Goal: Task Accomplishment & Management: Use online tool/utility

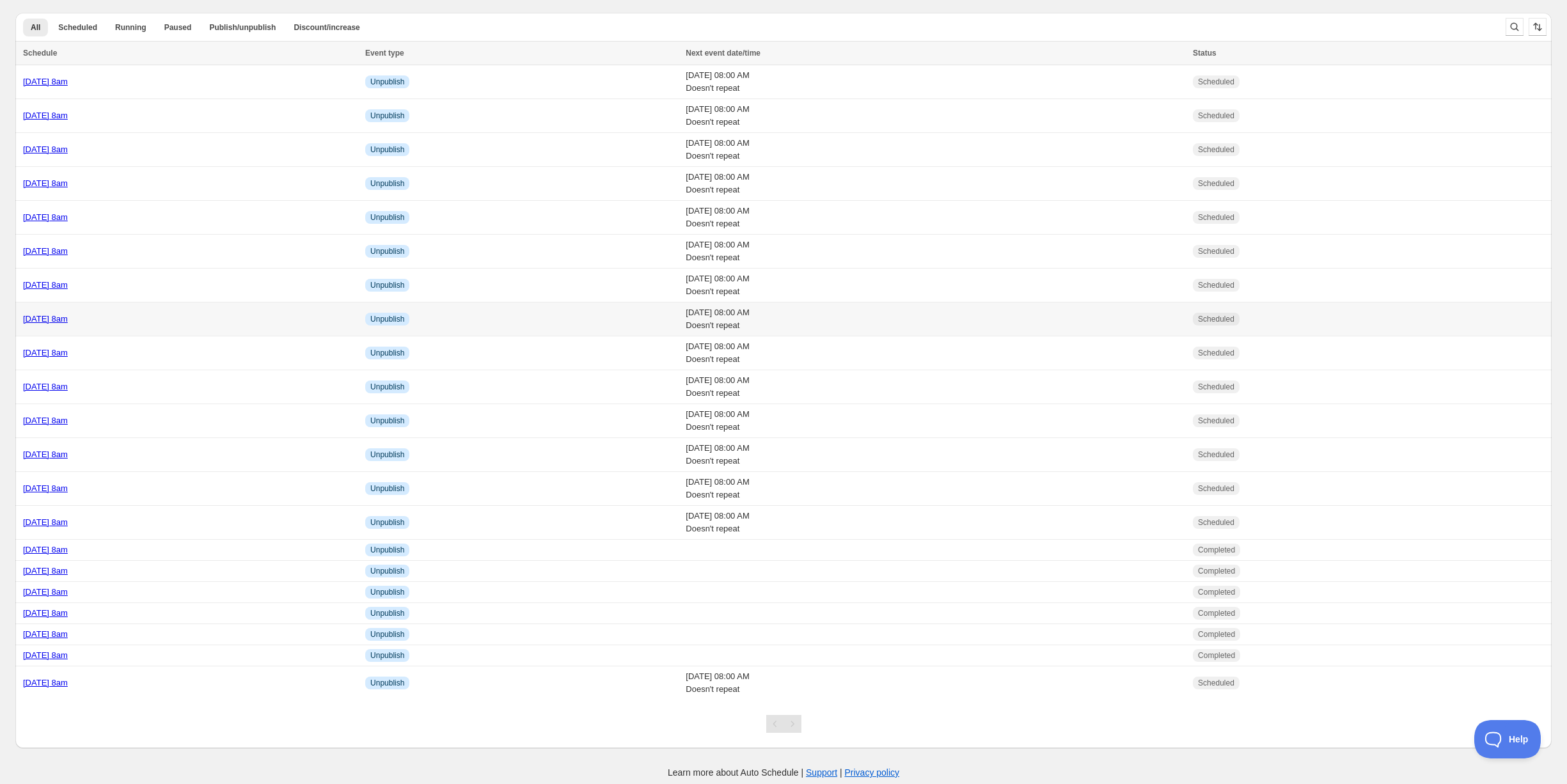
click at [68, 315] on link "[DATE] 8am" at bounding box center [45, 318] width 45 height 9
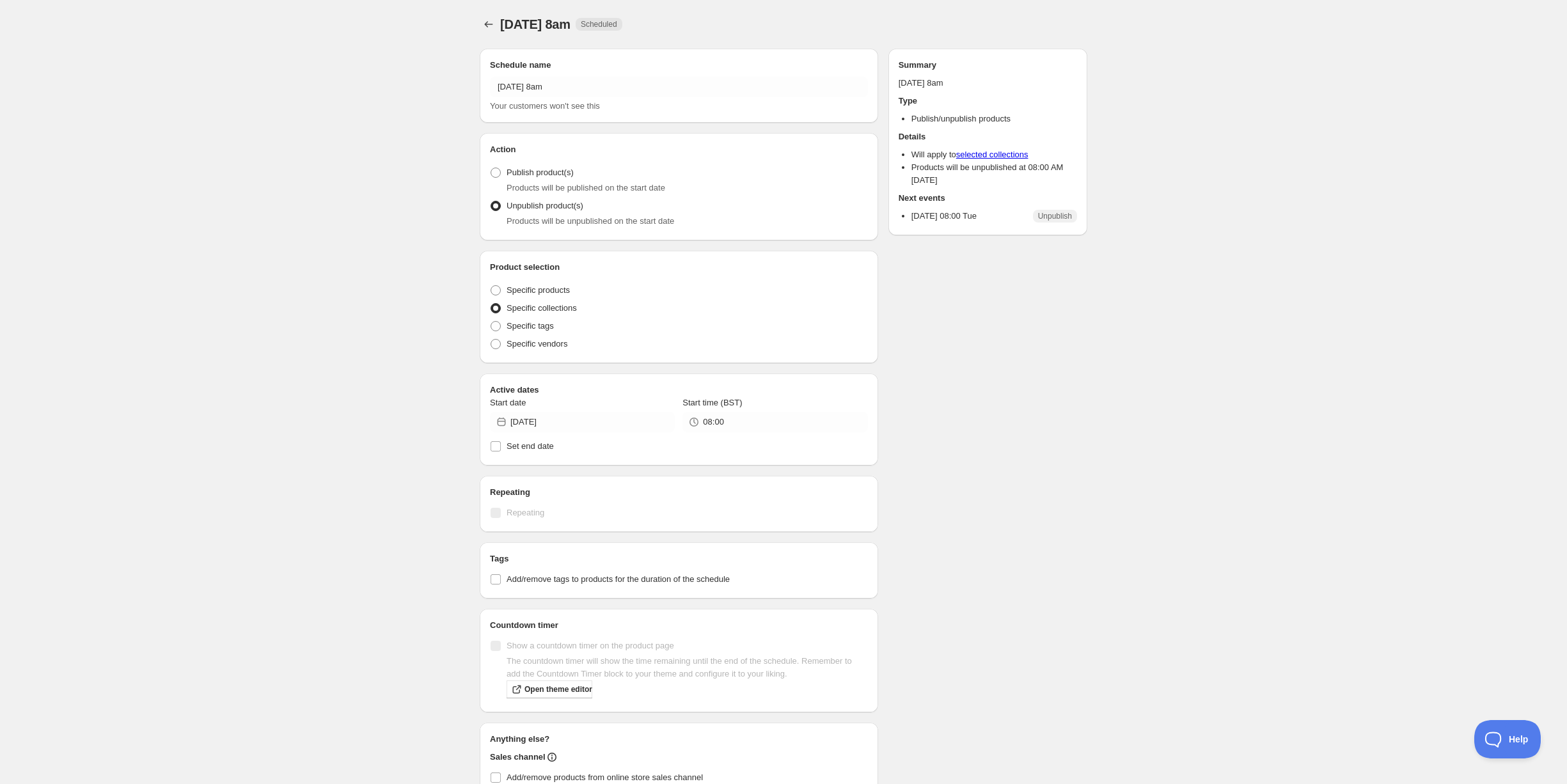
radio input "true"
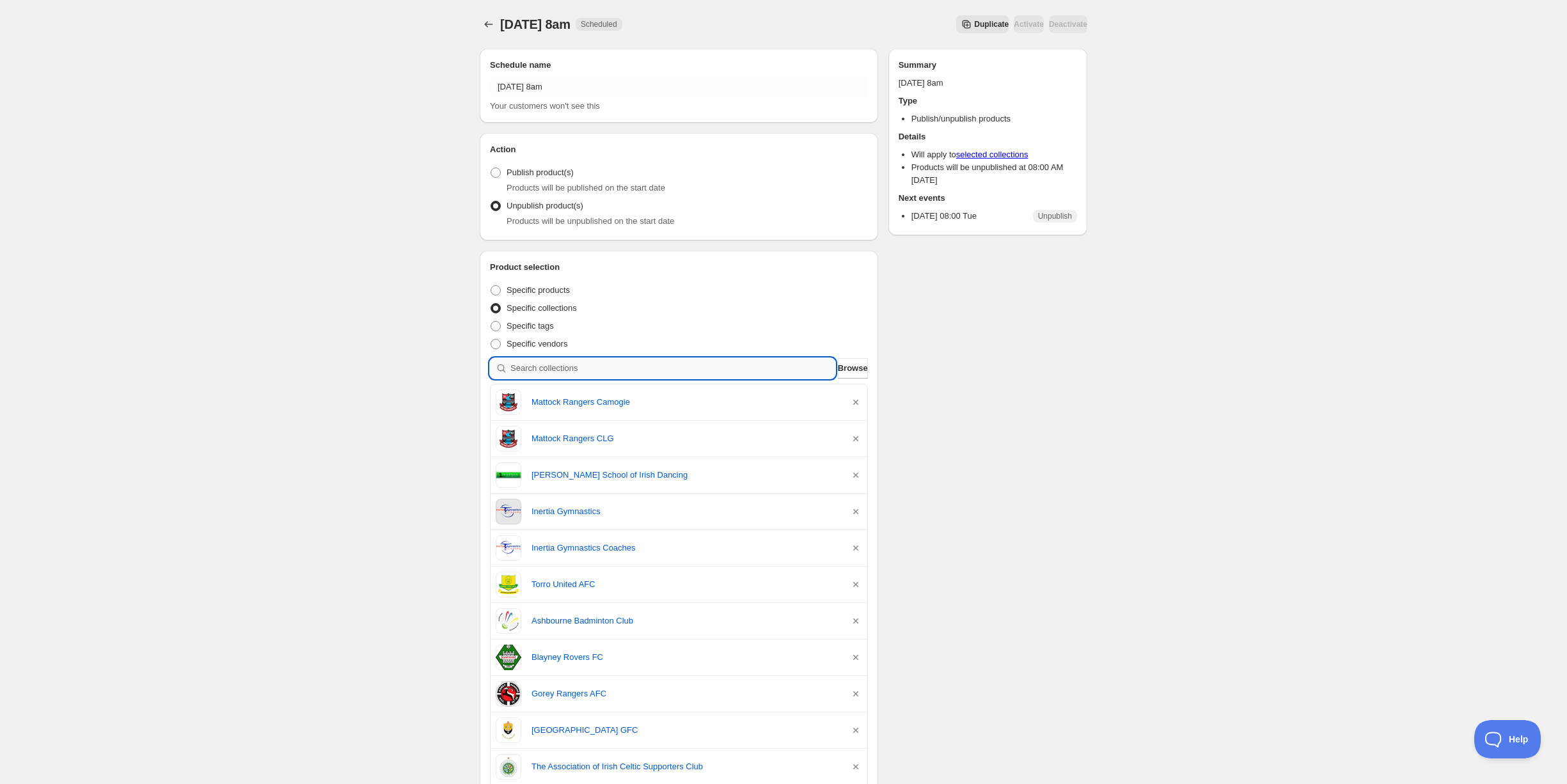
click at [632, 368] on input "search" at bounding box center [673, 368] width 325 height 20
type input "g"
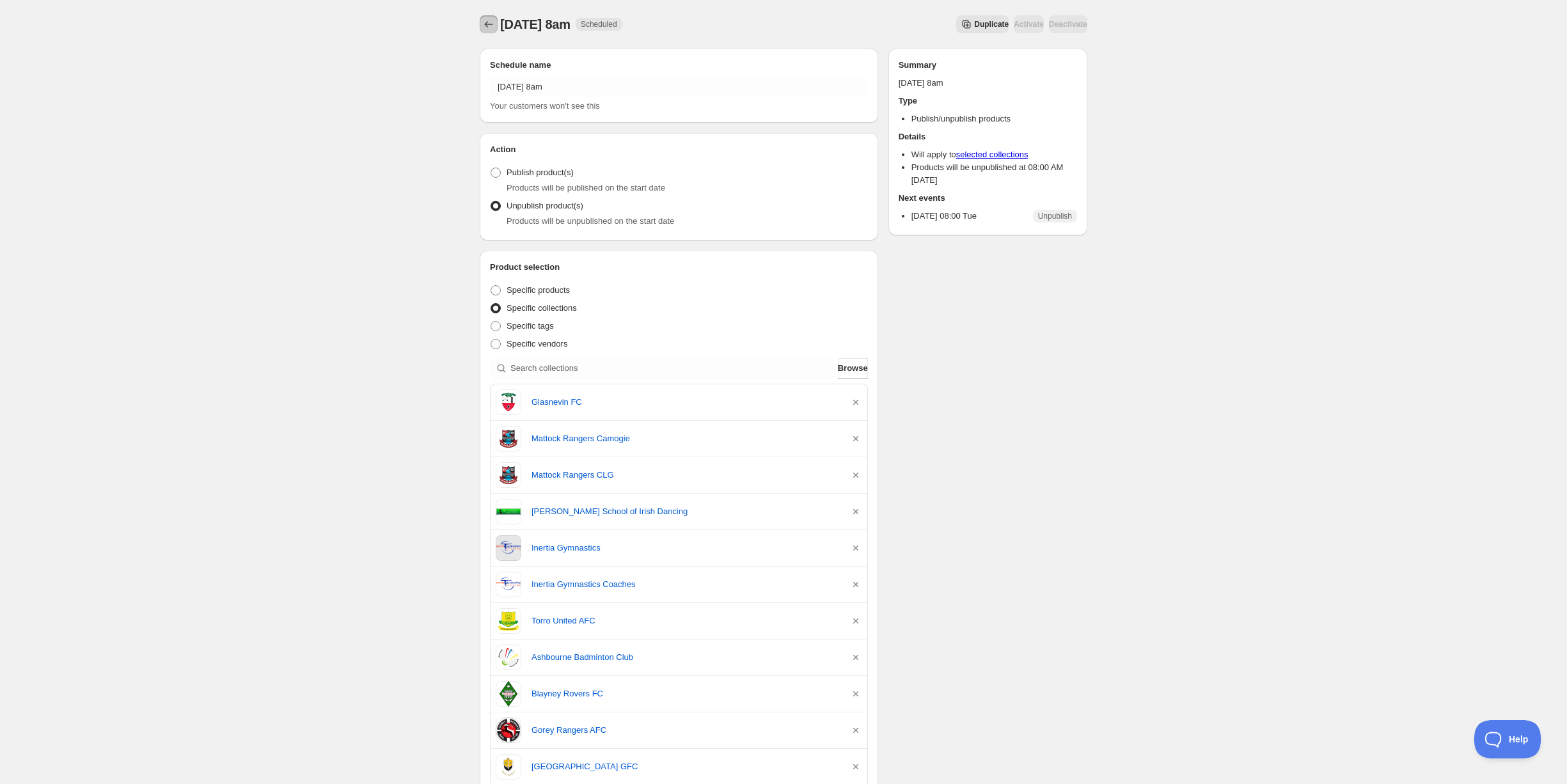
click at [490, 28] on icon "Schedules" at bounding box center [488, 24] width 13 height 13
